Goal: Information Seeking & Learning: Learn about a topic

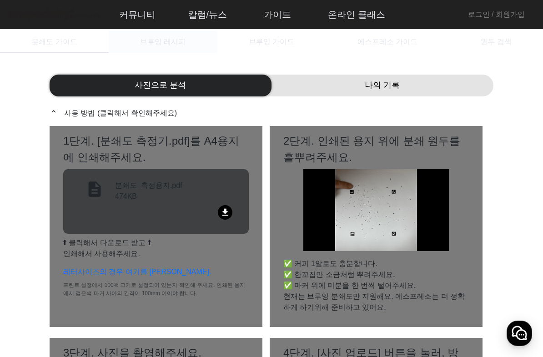
click at [173, 47] on span "브루잉 레시피" at bounding box center [163, 42] width 46 height 22
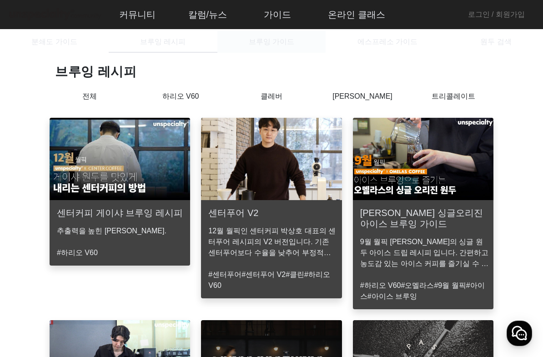
click at [285, 49] on span "브루잉 가이드" at bounding box center [272, 42] width 46 height 22
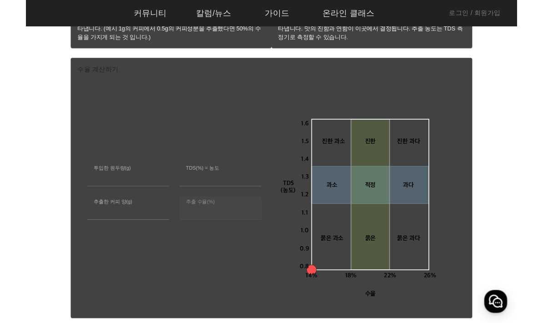
scroll to position [482, 0]
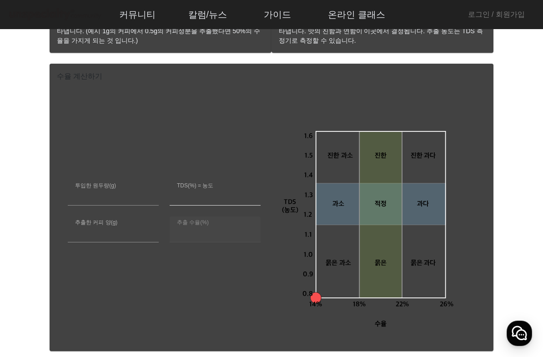
click at [211, 196] on input "***" at bounding box center [215, 196] width 76 height 11
click at [137, 235] on input "***" at bounding box center [113, 233] width 76 height 11
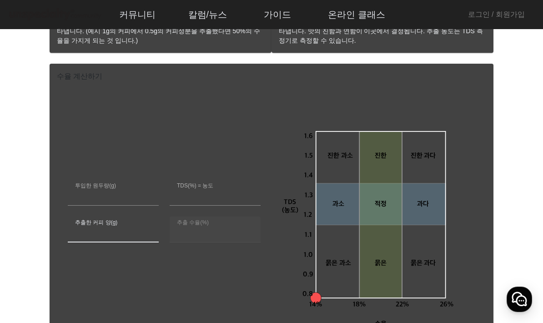
type input "**"
type input "*****"
type input "*"
type input "*****"
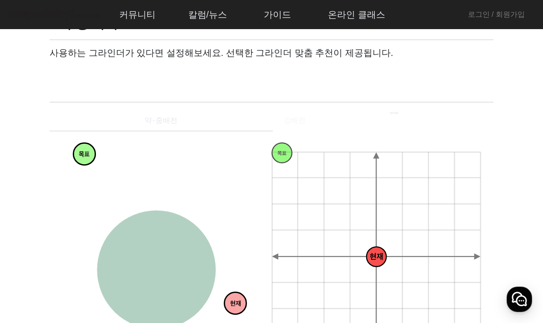
scroll to position [45, 0]
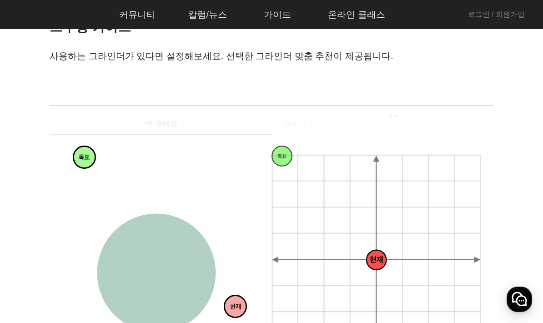
click at [119, 76] on span at bounding box center [93, 77] width 73 height 11
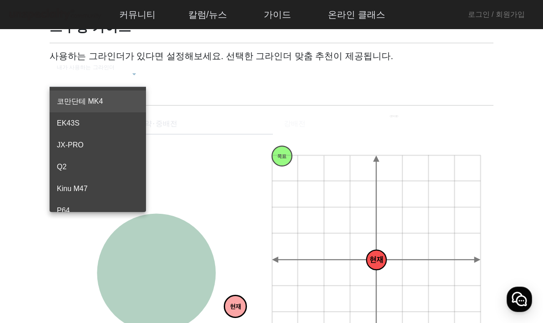
scroll to position [0, 0]
click at [187, 161] on div at bounding box center [271, 161] width 543 height 323
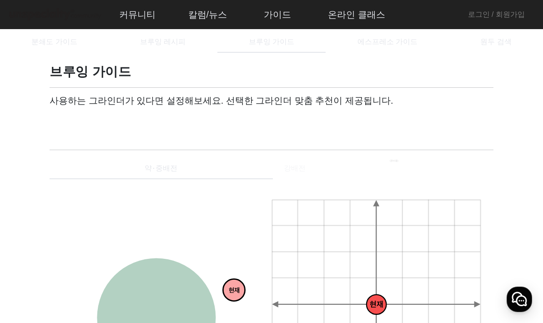
click at [131, 122] on icon at bounding box center [134, 118] width 9 height 11
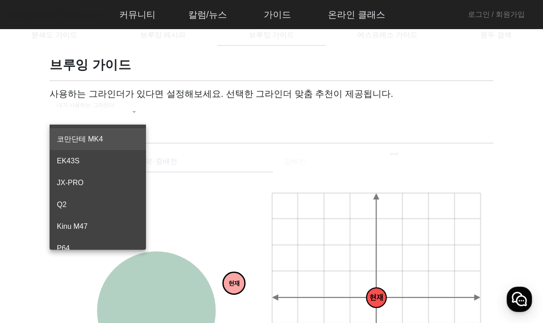
scroll to position [3, 0]
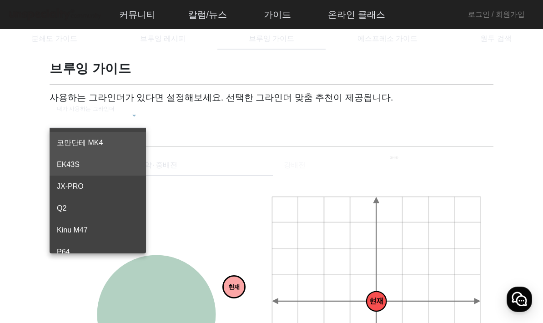
click at [106, 163] on span "EK43S" at bounding box center [98, 164] width 82 height 11
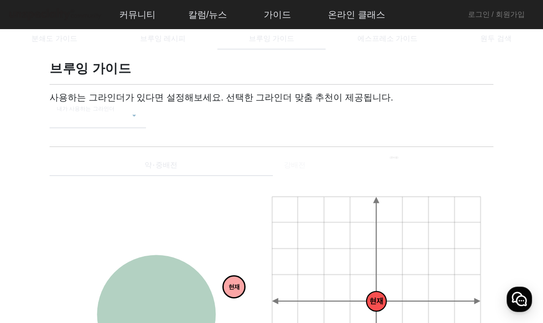
click at [183, 166] on div "약⋅중배전" at bounding box center [161, 165] width 223 height 22
click at [503, 38] on span "원두 검색" at bounding box center [496, 38] width 31 height 7
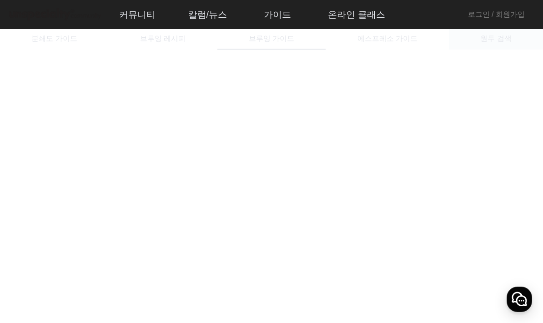
scroll to position [40, 0]
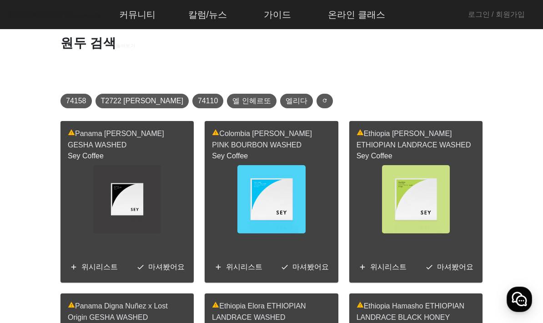
click at [123, 64] on mat-label "search 어떤 원두를 찾아볼까요? 총 6,871 개" at bounding box center [134, 68] width 132 height 8
click at [123, 66] on input "search 어떤 원두를 찾아볼까요? 총 6,871 개" at bounding box center [272, 71] width 408 height 11
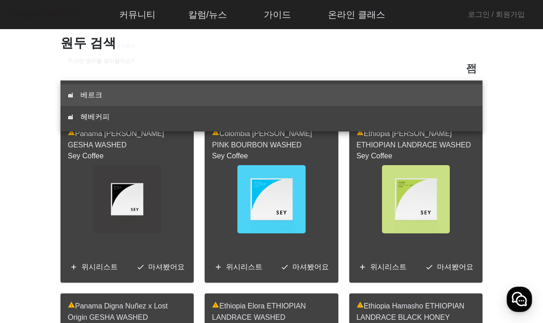
type input "*"
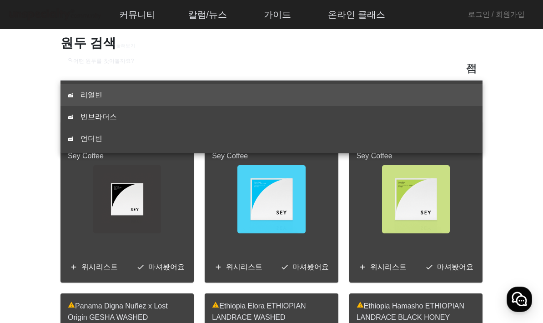
type input "**"
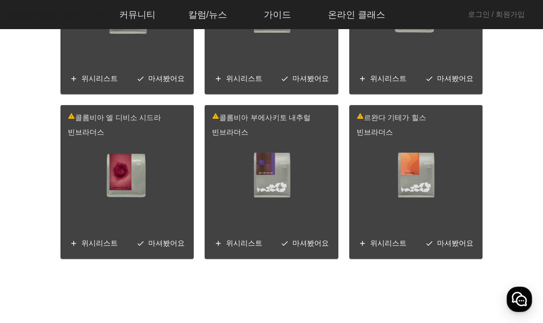
scroll to position [1659, 0]
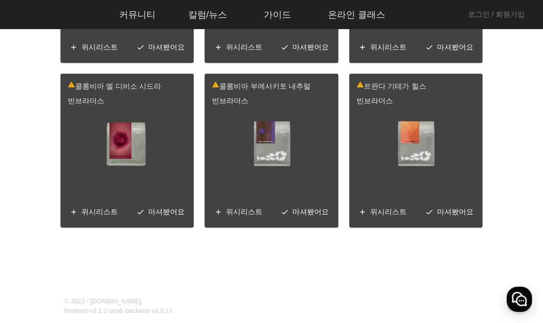
click at [474, 240] on span "다음 페이지" at bounding box center [468, 251] width 22 height 22
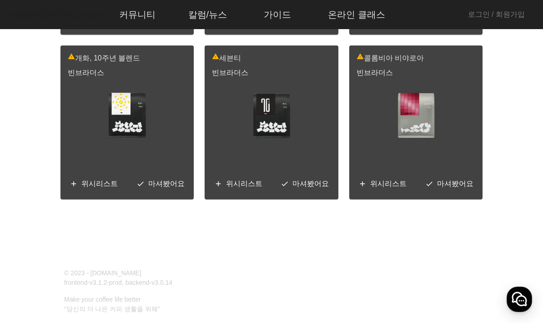
click at [468, 212] on span "다음 페이지" at bounding box center [468, 223] width 22 height 22
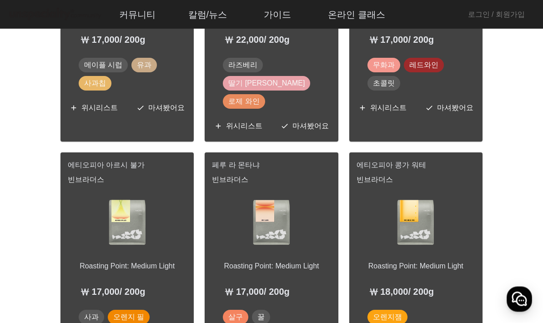
scroll to position [725, 0]
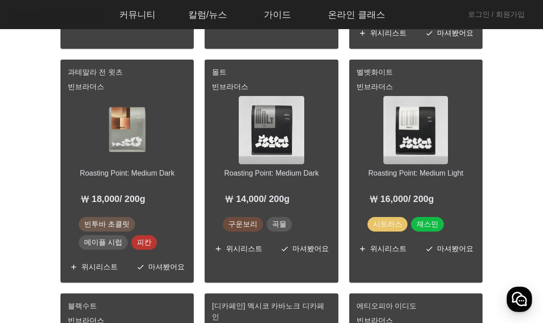
click at [429, 96] on img at bounding box center [416, 130] width 65 height 68
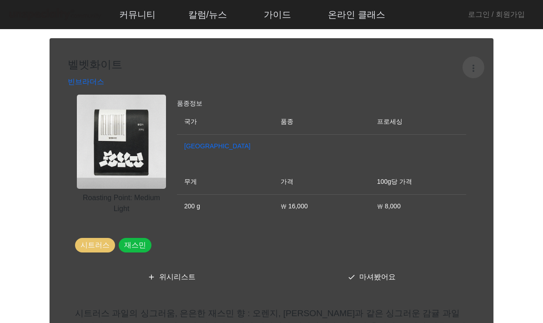
click at [477, 63] on span at bounding box center [474, 67] width 22 height 22
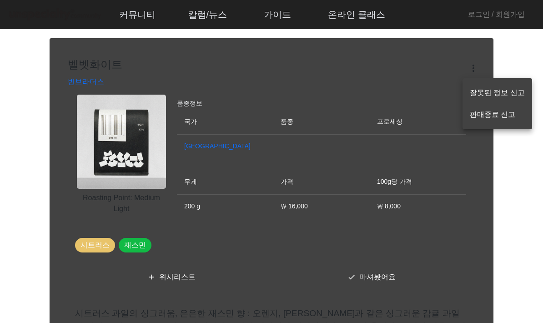
click at [129, 11] on div at bounding box center [271, 161] width 543 height 323
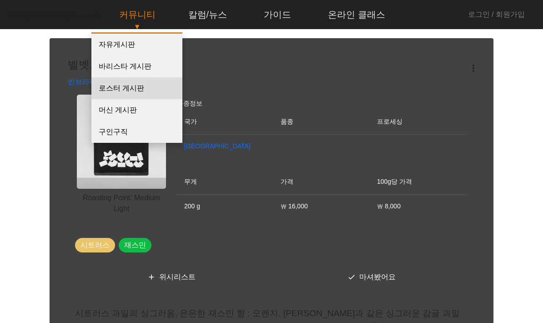
click at [114, 85] on link "로스터 게시판" at bounding box center [136, 88] width 91 height 22
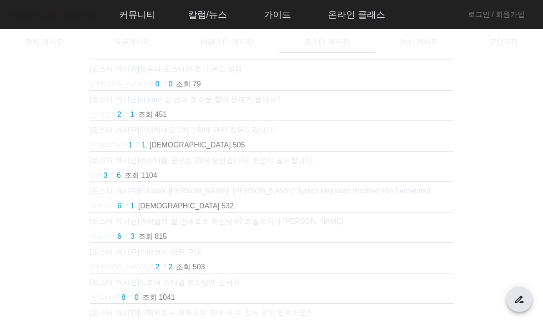
click at [53, 148] on div "[로스터 게시판] 열풍식 로스터기 초기 온도 설정 [PERSON_NAME] favorite 0 chat_bubble 0 조회 79 [로스터 게…" at bounding box center [272, 251] width 522 height 396
